Goal: Task Accomplishment & Management: Manage account settings

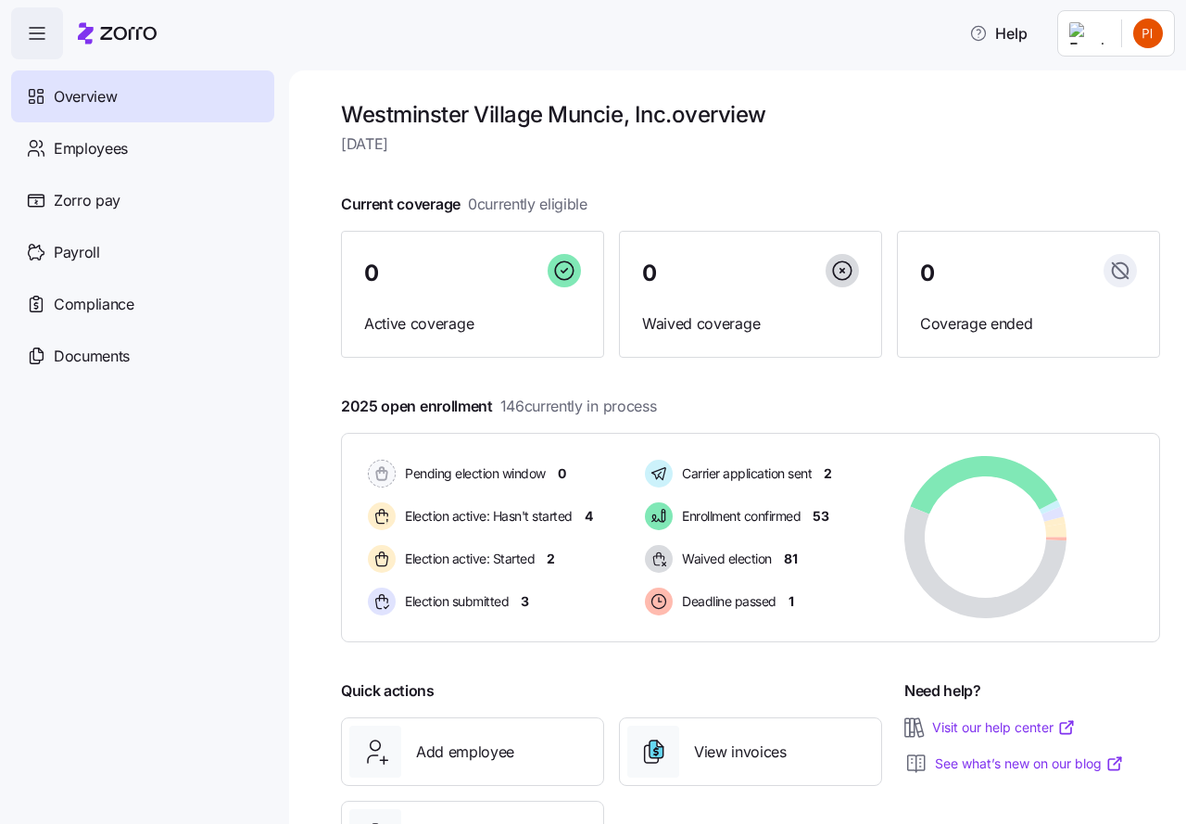
click at [112, 29] on icon at bounding box center [128, 33] width 57 height 13
click at [37, 35] on icon "button" at bounding box center [37, 33] width 22 height 22
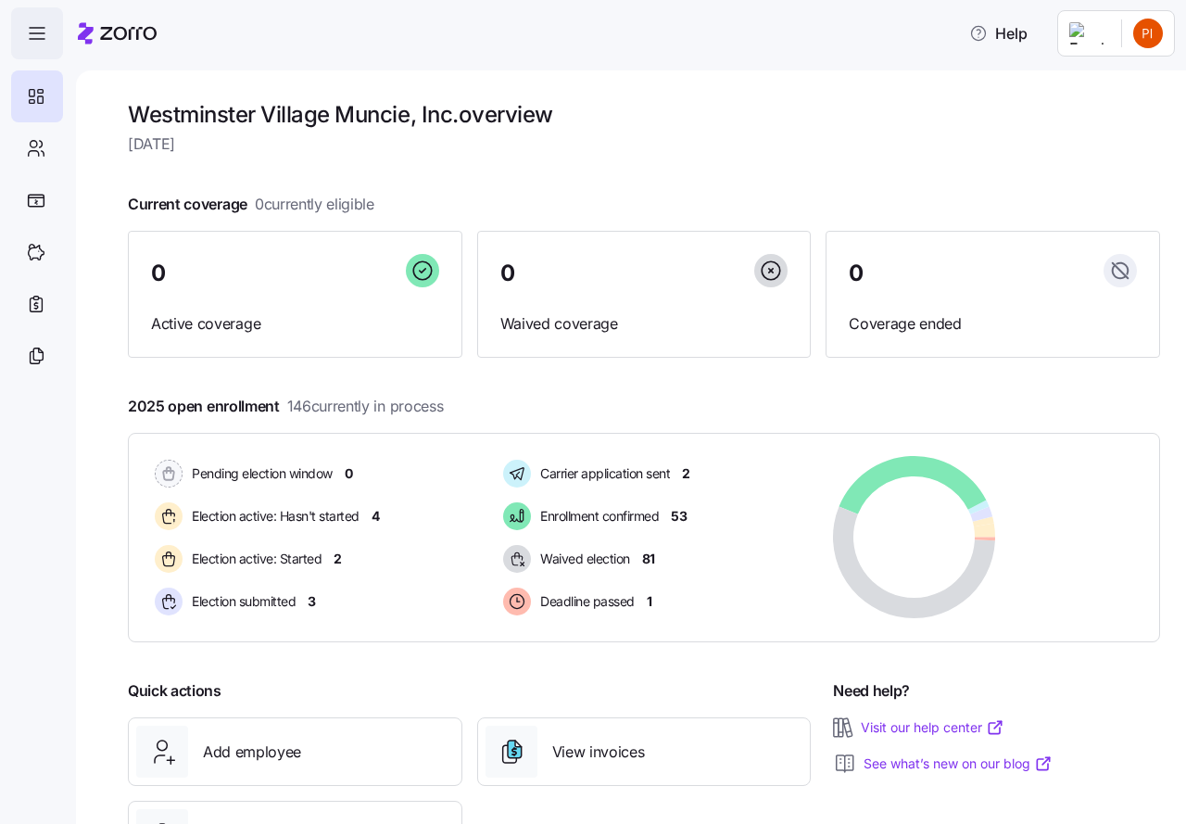
click at [37, 35] on icon "button" at bounding box center [37, 33] width 22 height 22
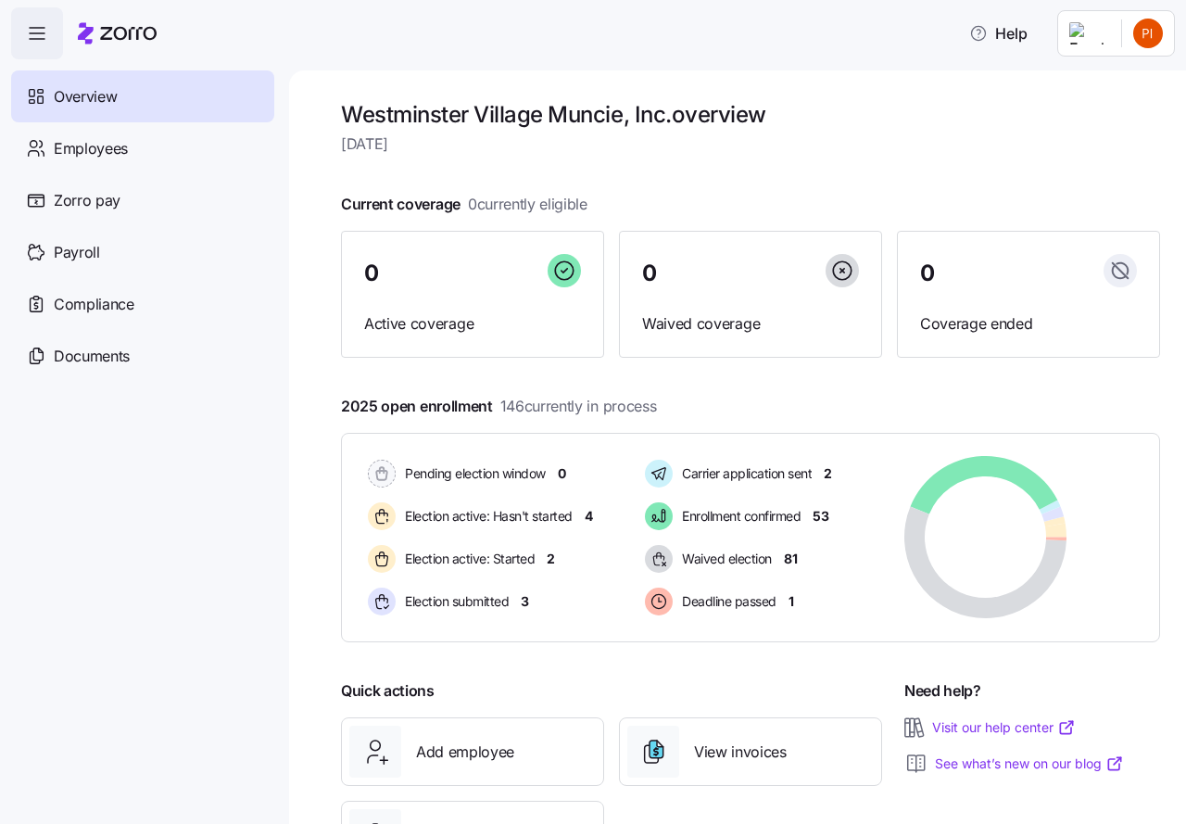
click at [83, 99] on span "Overview" at bounding box center [85, 96] width 63 height 23
click at [85, 152] on span "Employees" at bounding box center [91, 148] width 74 height 23
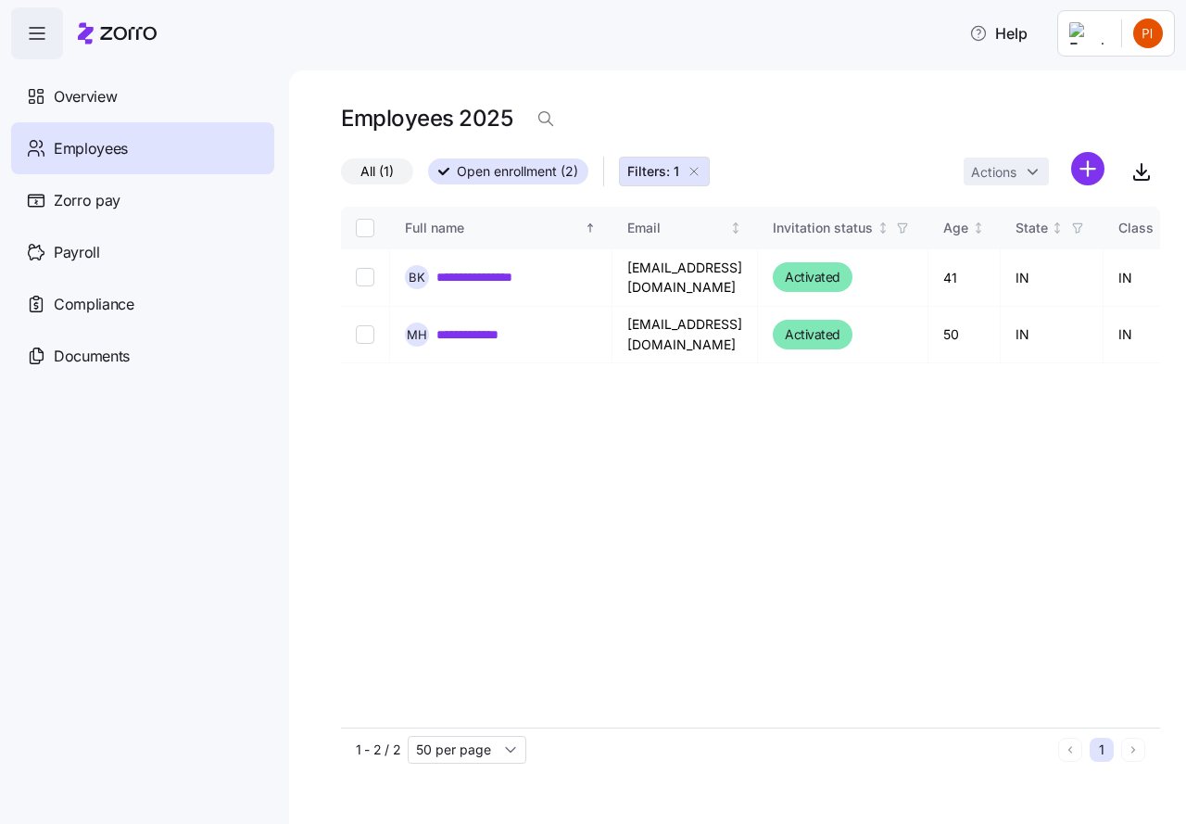
click at [692, 167] on icon "button" at bounding box center [694, 171] width 15 height 15
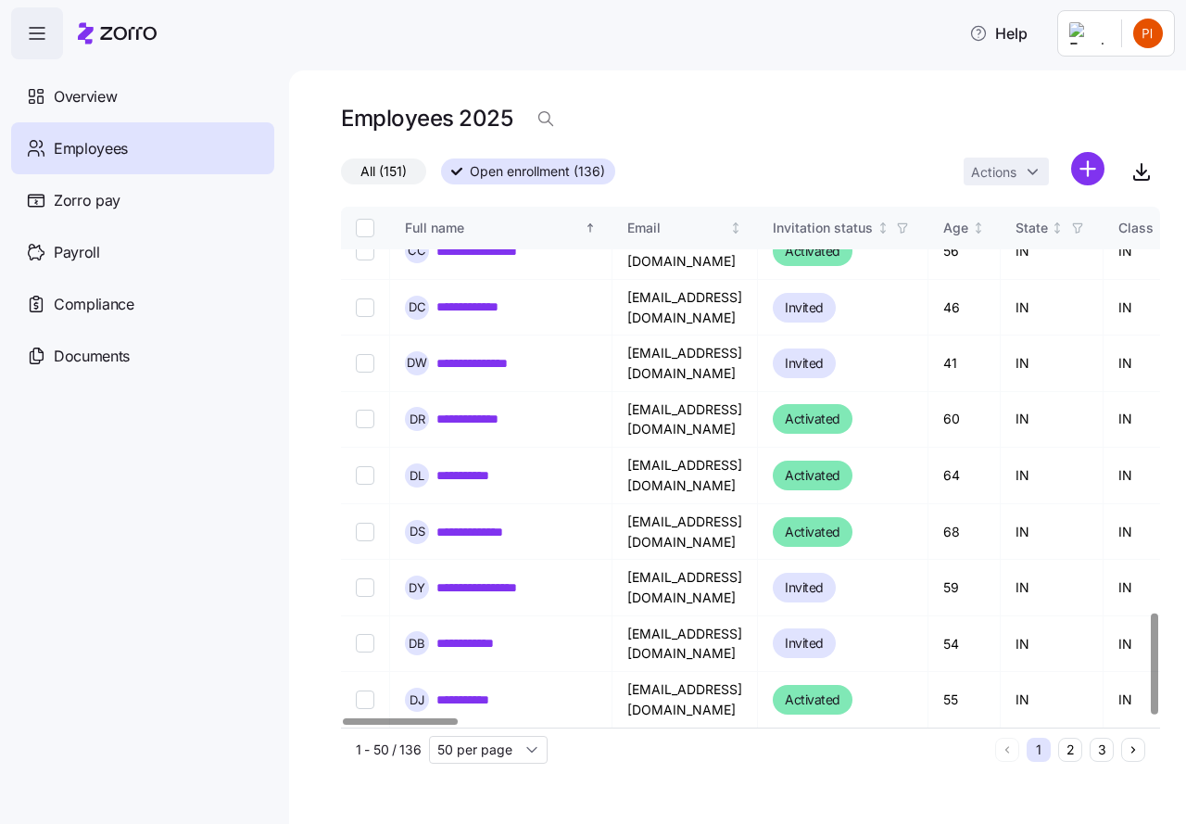
scroll to position [2083, 0]
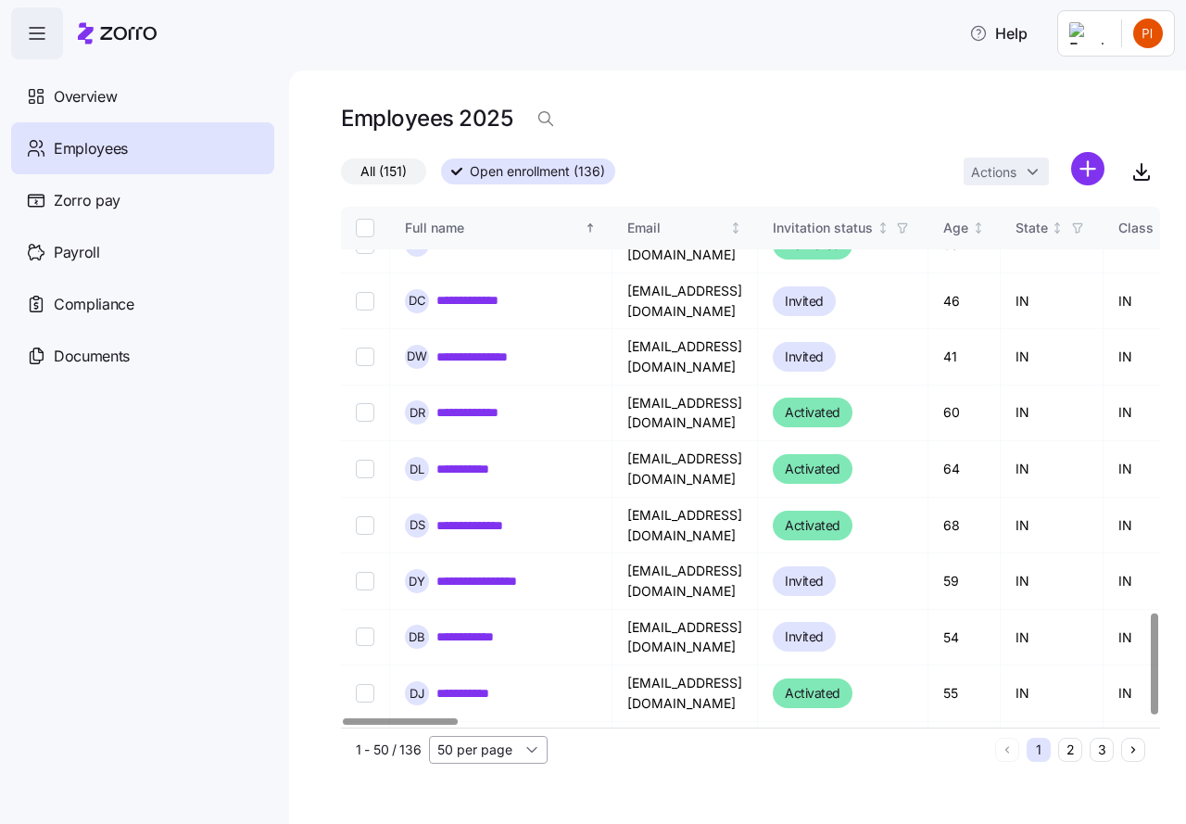
click at [530, 749] on input "50 per page" at bounding box center [488, 750] width 119 height 28
click at [479, 679] on span "100 per page" at bounding box center [484, 679] width 82 height 20
type input "100 per page"
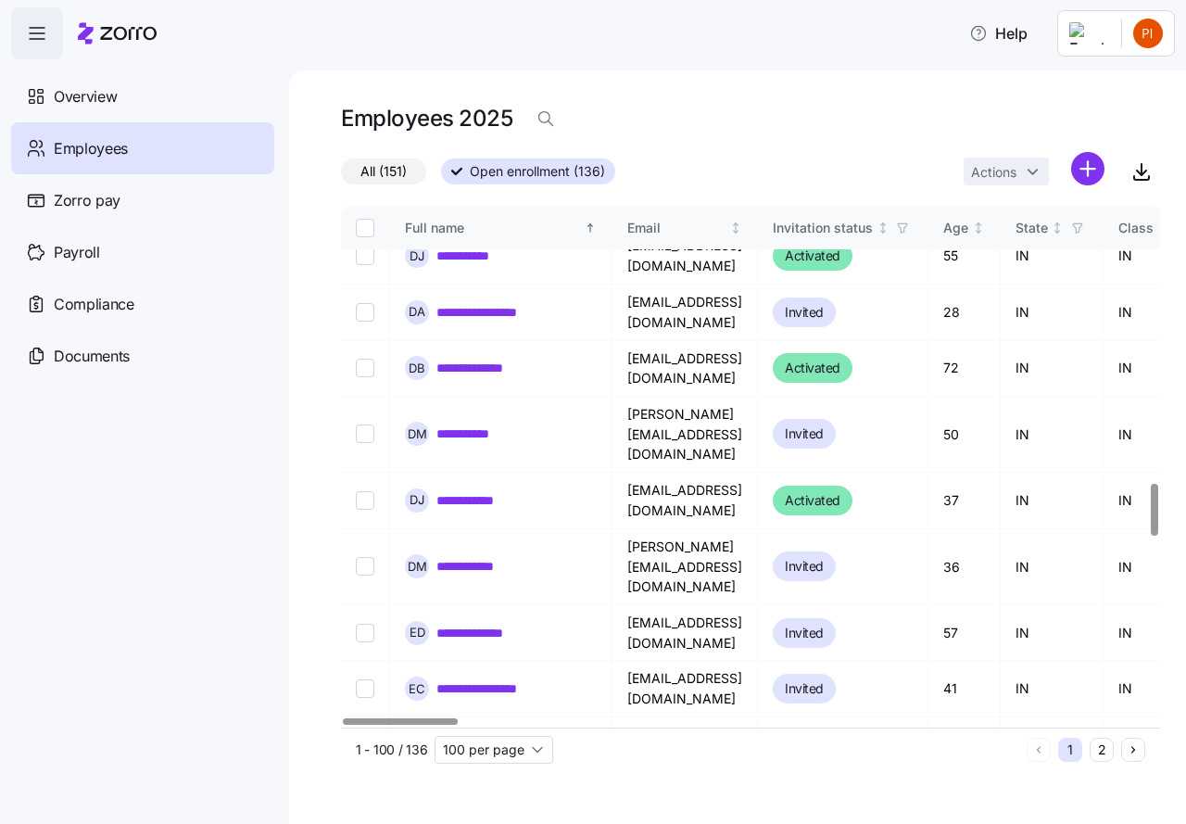
scroll to position [3195, 0]
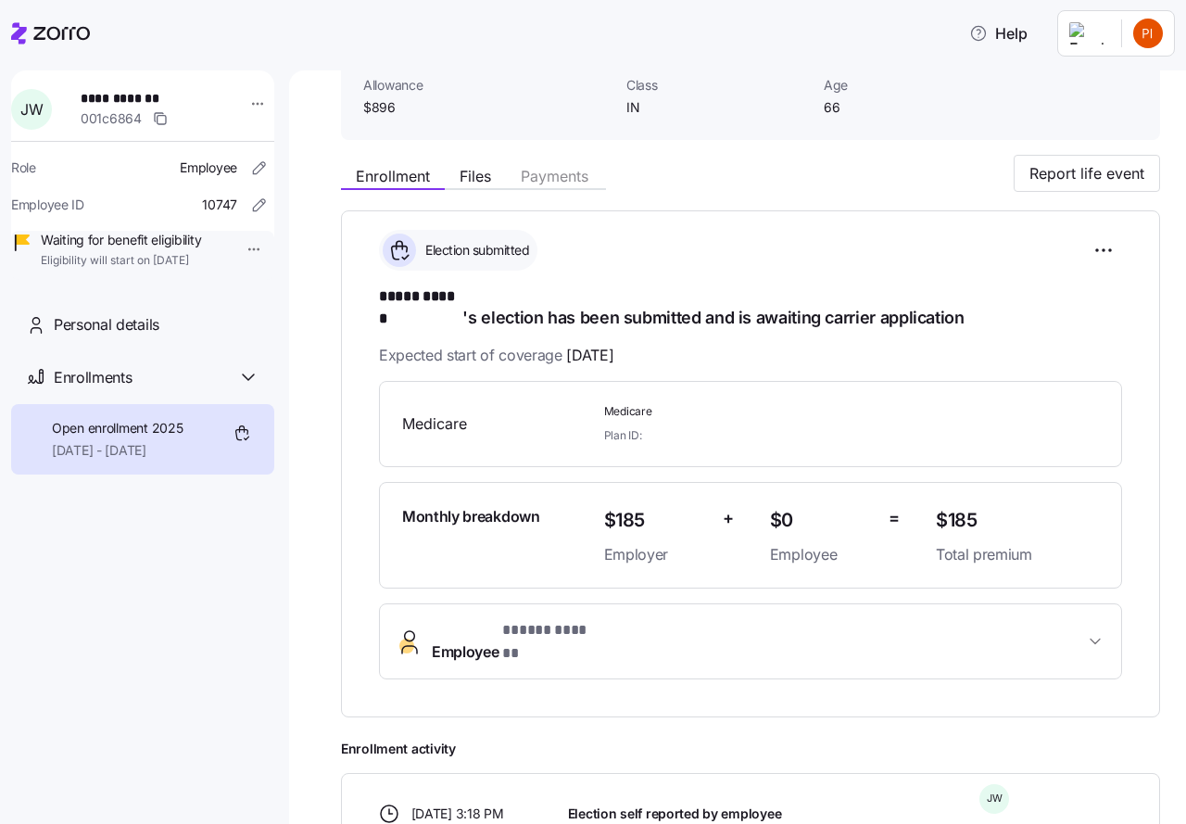
scroll to position [121, 0]
click at [484, 175] on span "Files" at bounding box center [476, 177] width 32 height 15
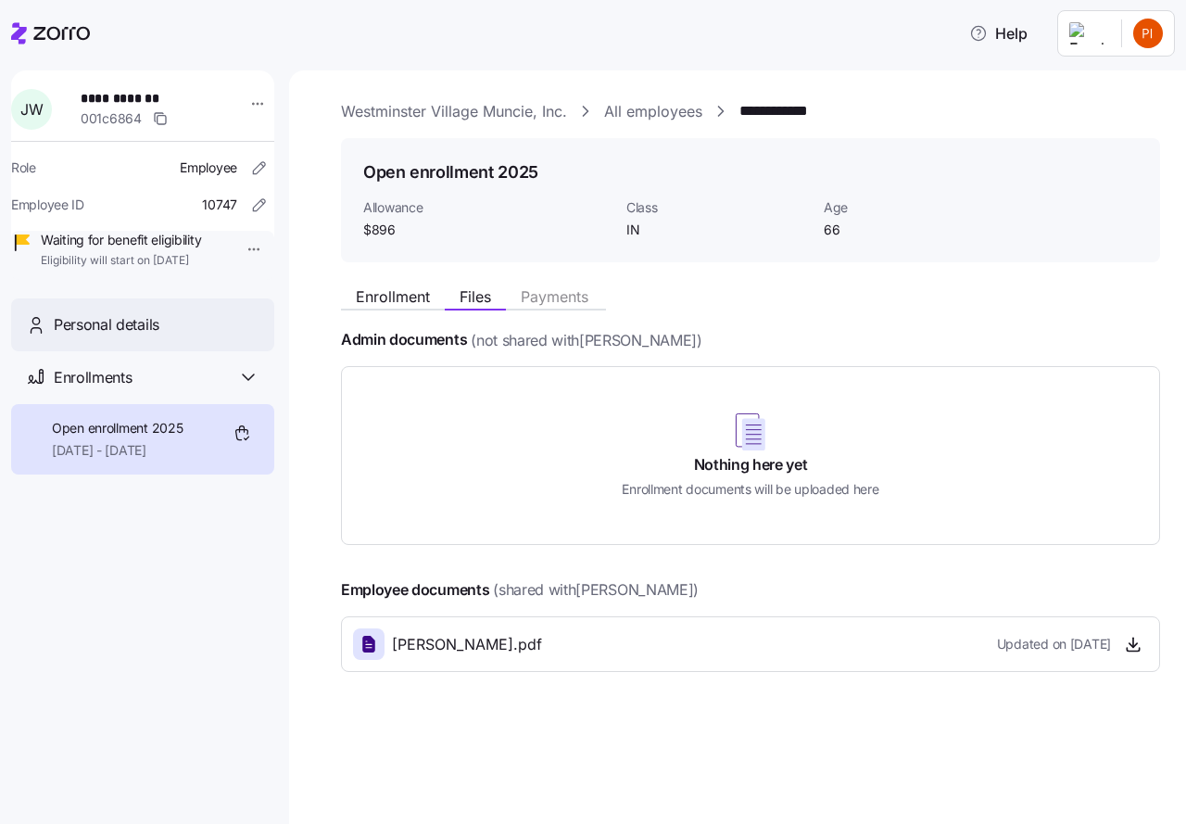
click at [110, 336] on span "Personal details" at bounding box center [107, 324] width 106 height 23
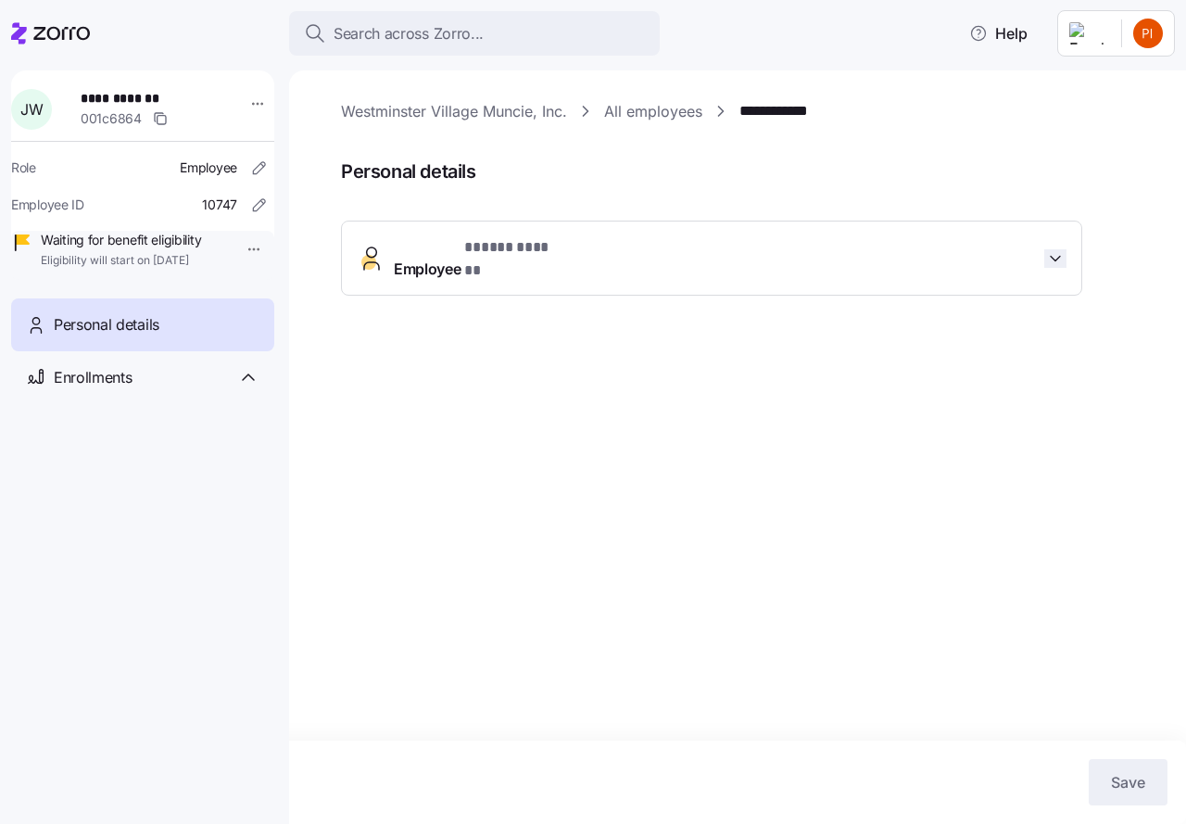
click at [1053, 249] on icon "button" at bounding box center [1055, 258] width 19 height 19
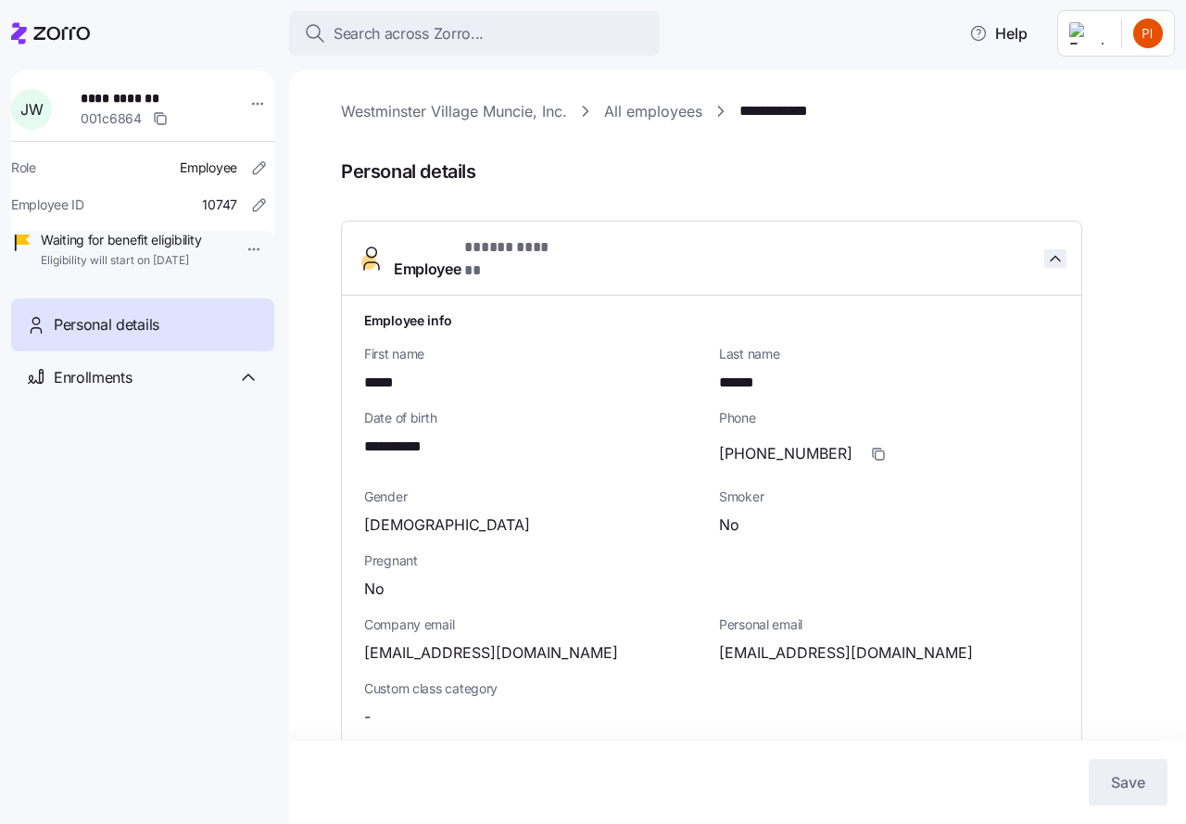
click at [1053, 249] on icon "button" at bounding box center [1055, 258] width 19 height 19
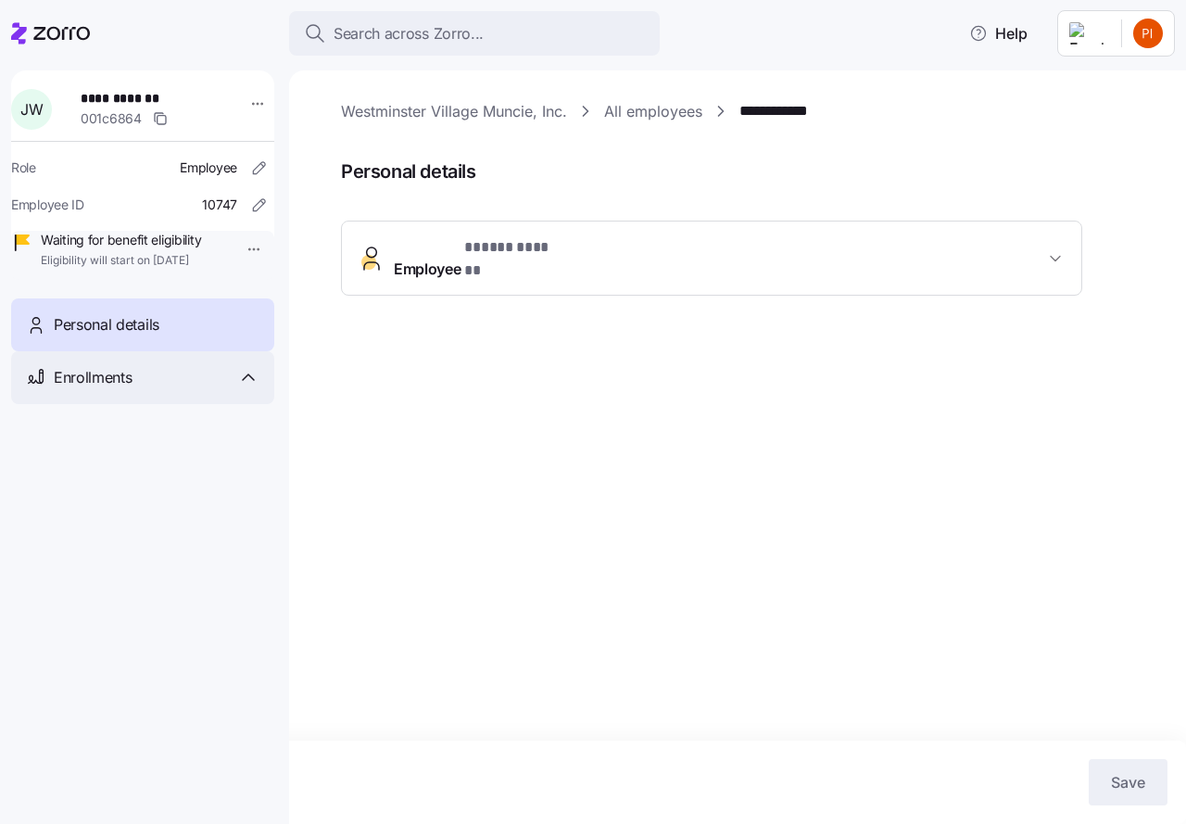
click at [246, 388] on icon at bounding box center [248, 377] width 22 height 22
click at [28, 29] on icon at bounding box center [50, 33] width 79 height 22
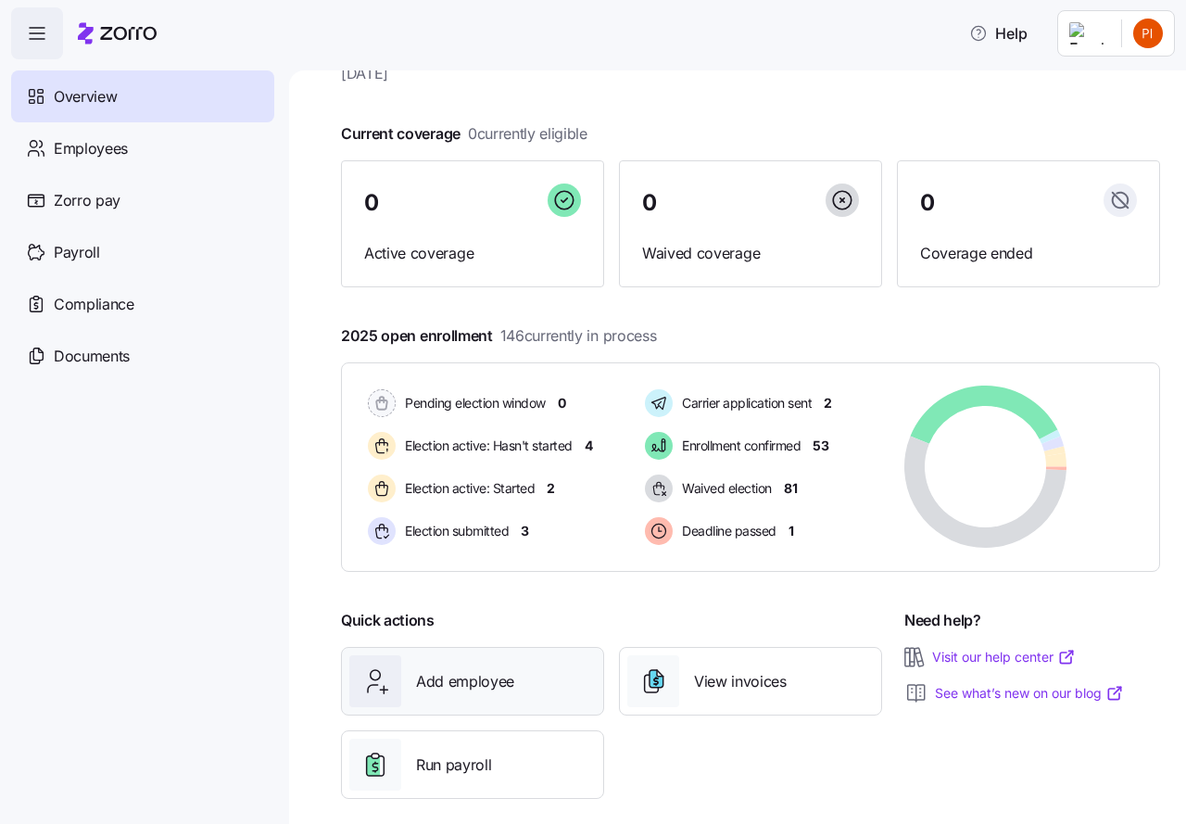
scroll to position [90, 0]
